Goal: Complete application form

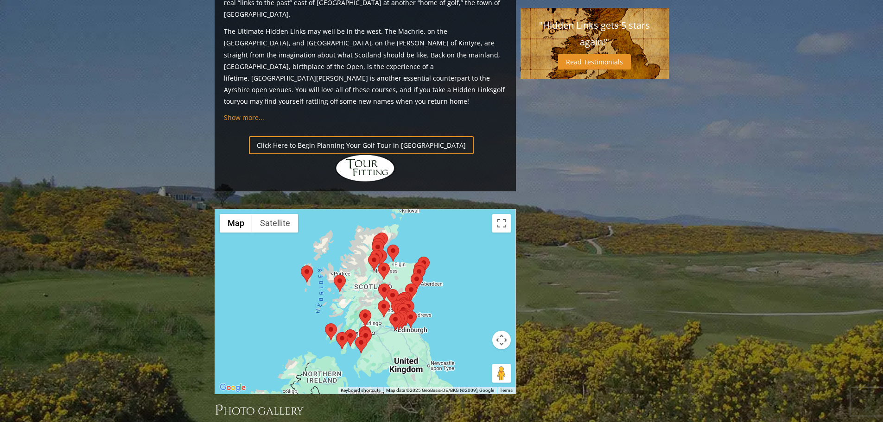
scroll to position [974, 0]
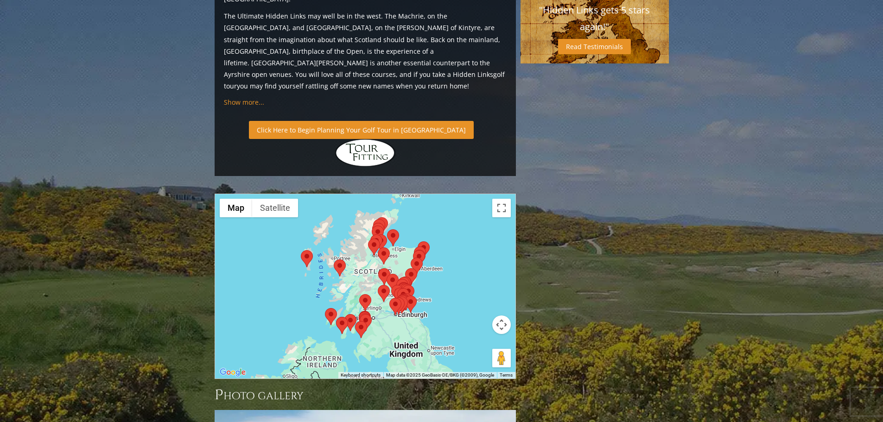
click at [355, 121] on link "Click Here to Begin Planning Your Golf Tour in [GEOGRAPHIC_DATA]" at bounding box center [361, 130] width 225 height 18
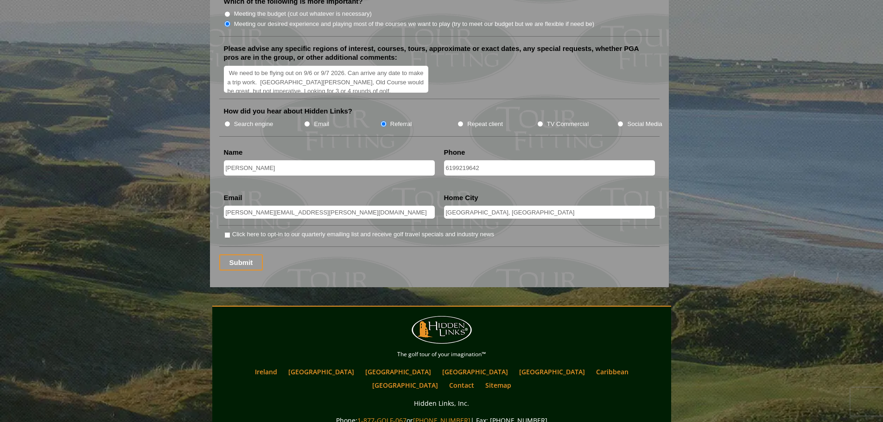
scroll to position [1205, 0]
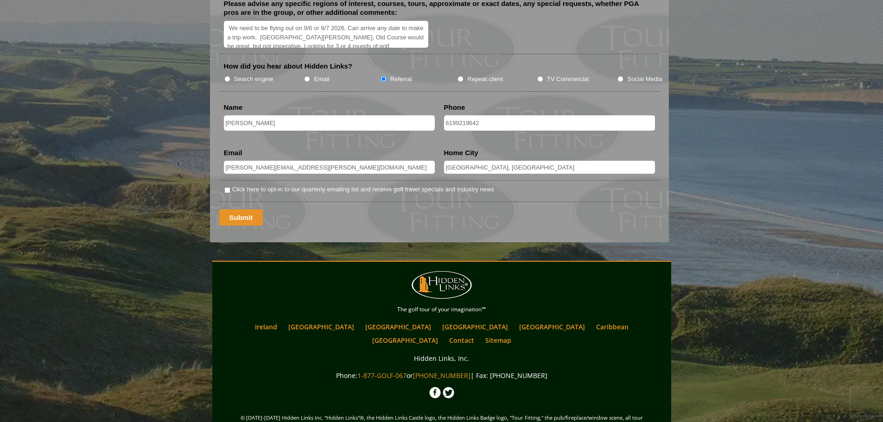
click at [245, 210] on input "Submit" at bounding box center [241, 218] width 44 height 16
